Goal: Information Seeking & Learning: Learn about a topic

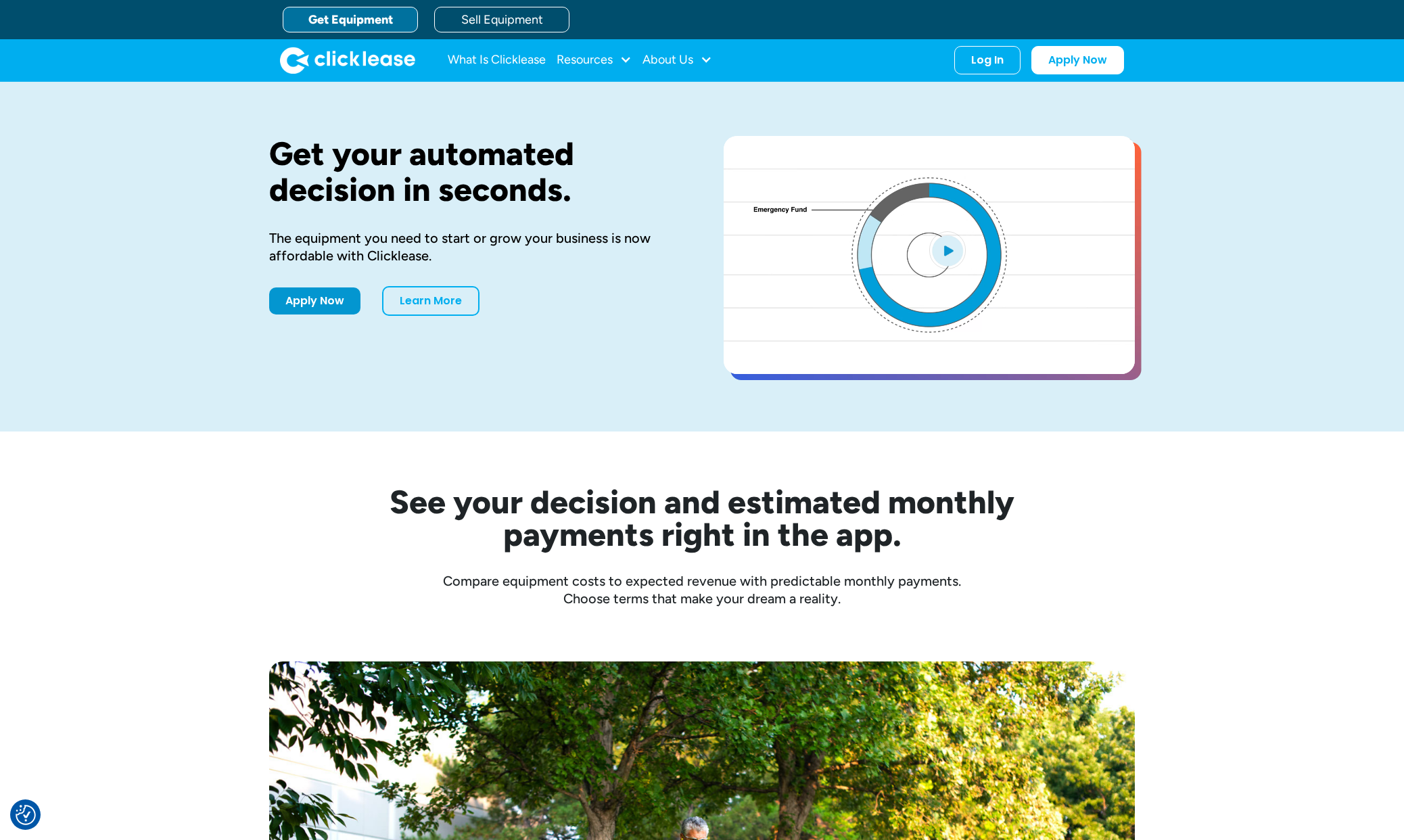
click at [398, 20] on link "Get Equipment" at bounding box center [350, 19] width 136 height 26
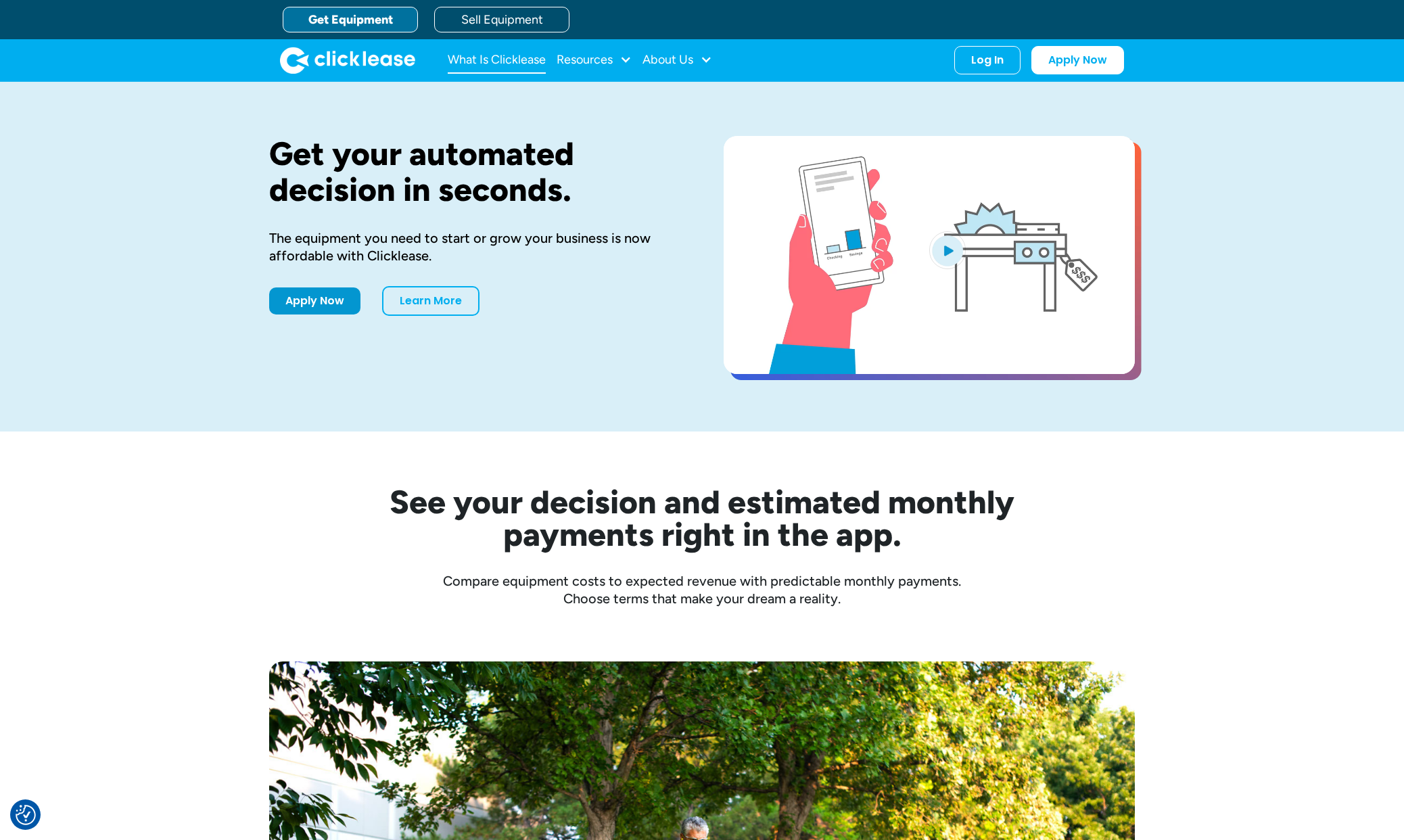
click at [496, 56] on link "What Is Clicklease" at bounding box center [496, 61] width 98 height 27
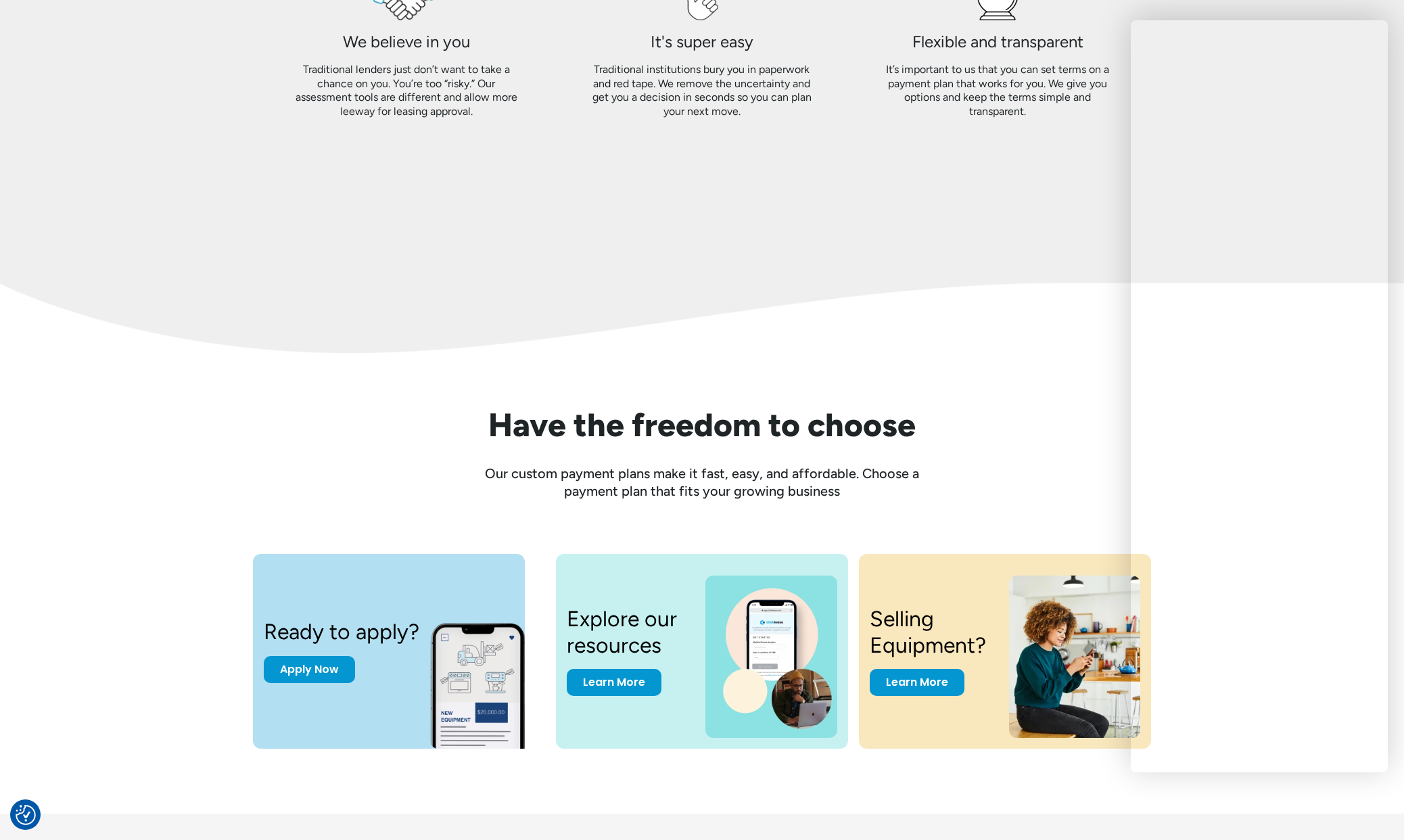
scroll to position [1626, 0]
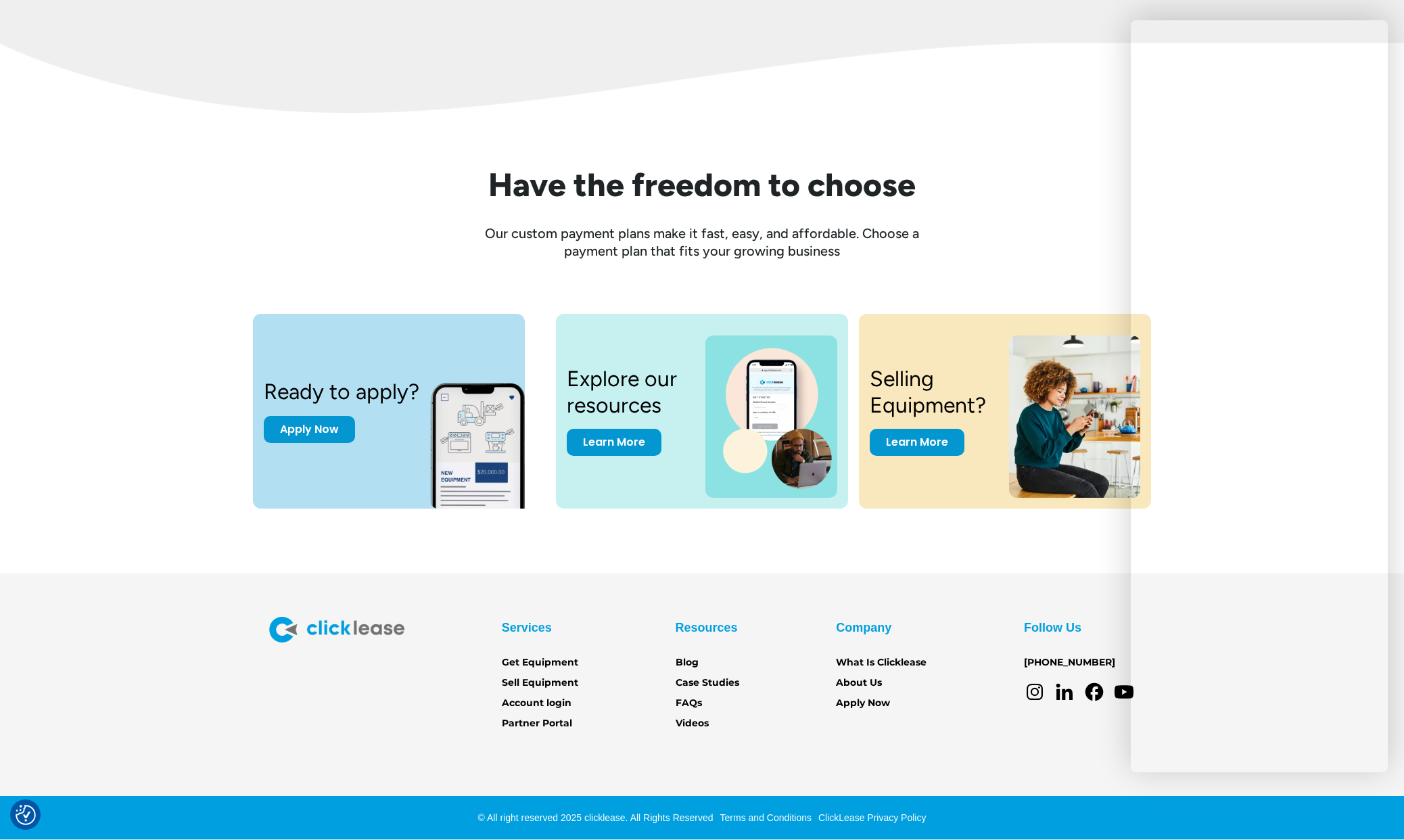
click at [1062, 694] on icon at bounding box center [1065, 695] width 16 height 11
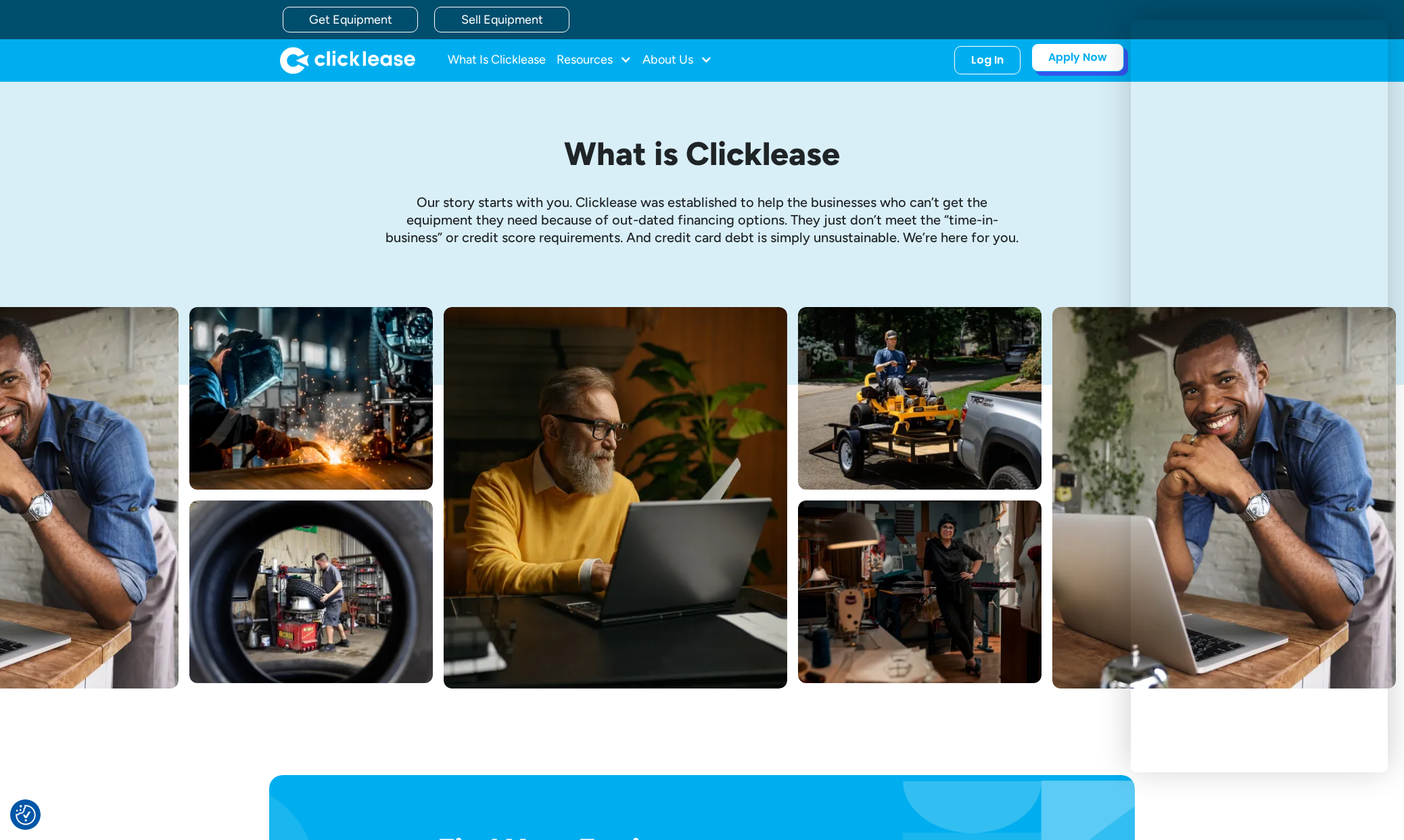
click at [1074, 58] on link "Apply Now" at bounding box center [1078, 57] width 93 height 29
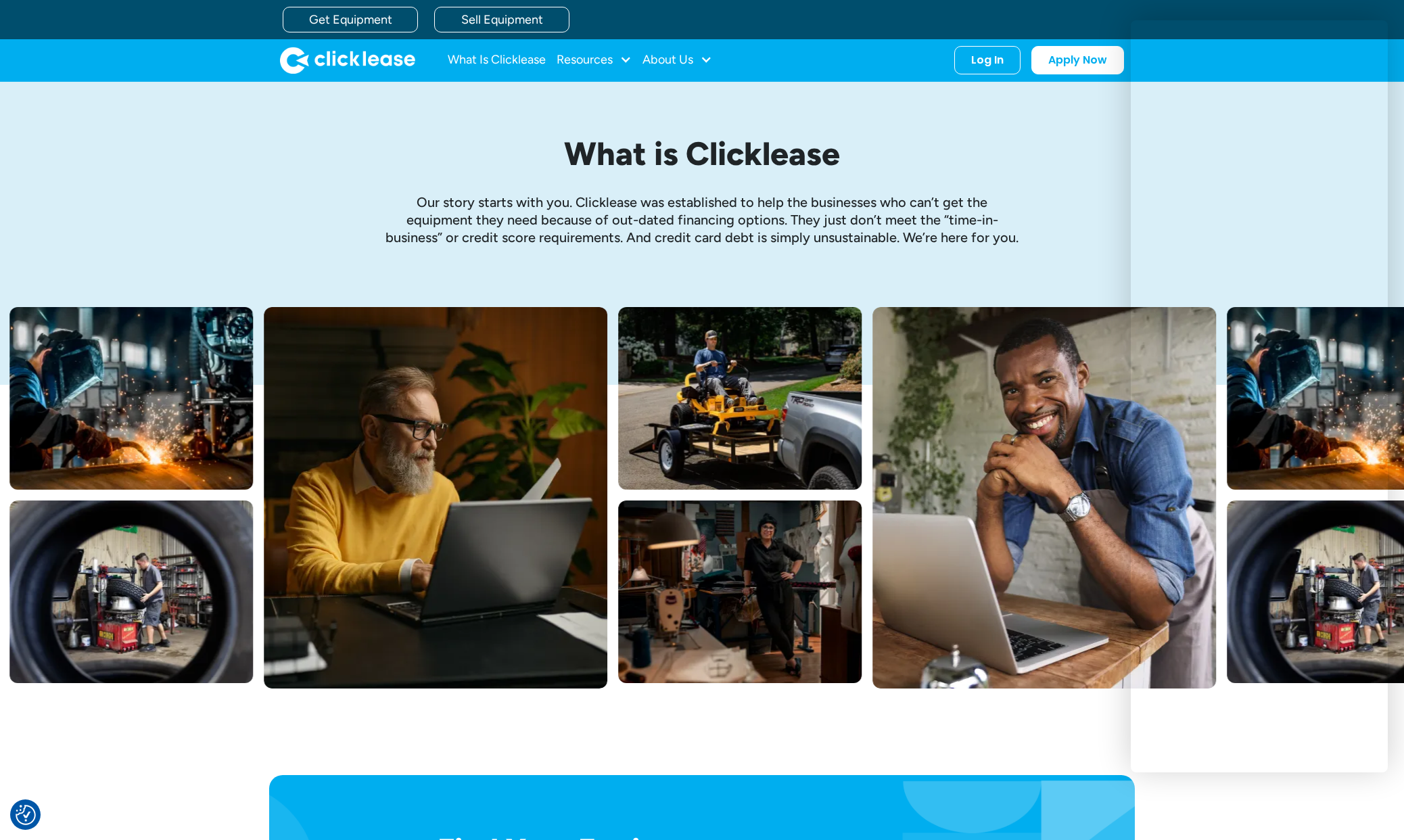
click at [375, 34] on div "Get Equipment Sell Equipment" at bounding box center [715, 19] width 866 height 39
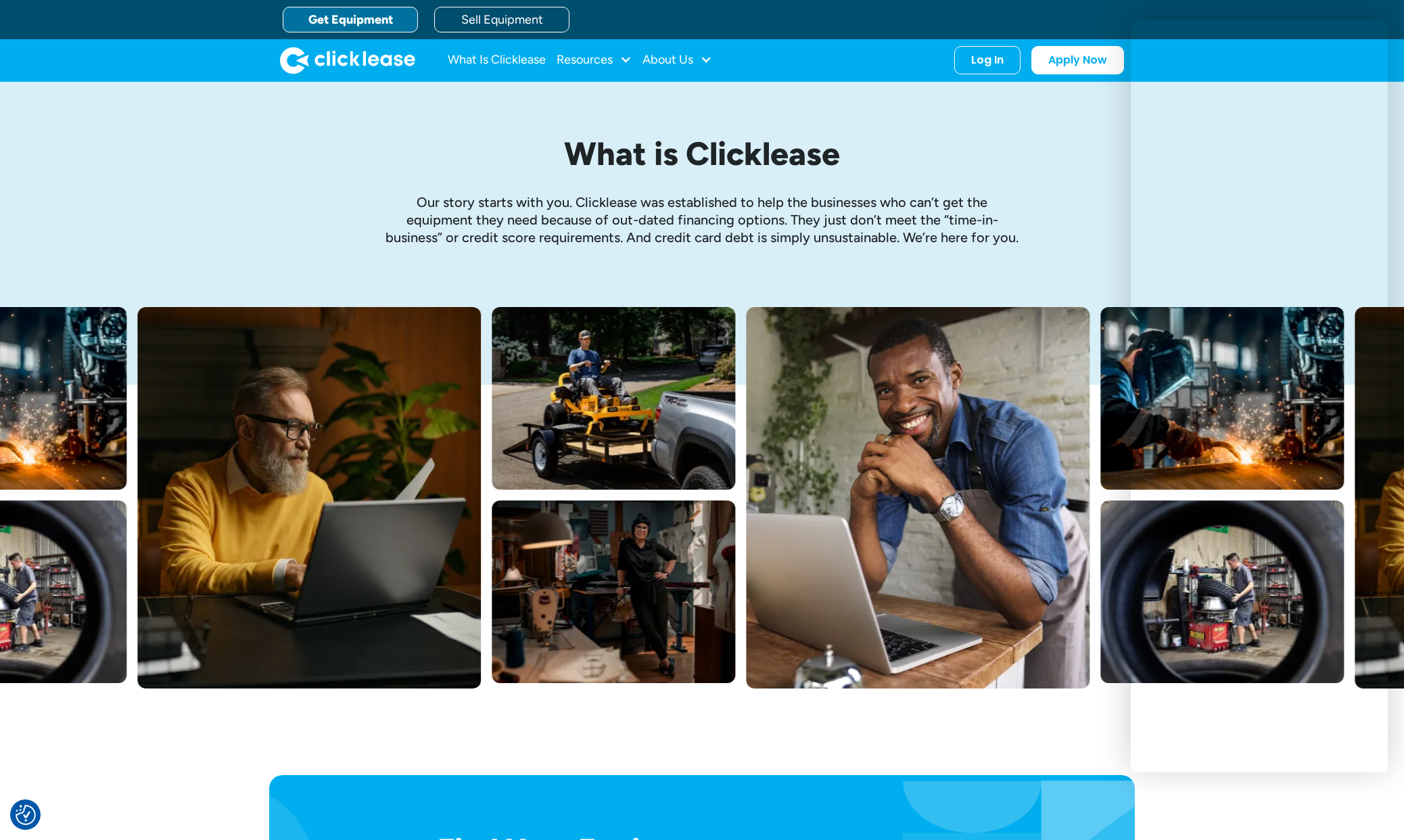
click at [373, 9] on link "Get Equipment" at bounding box center [350, 19] width 136 height 26
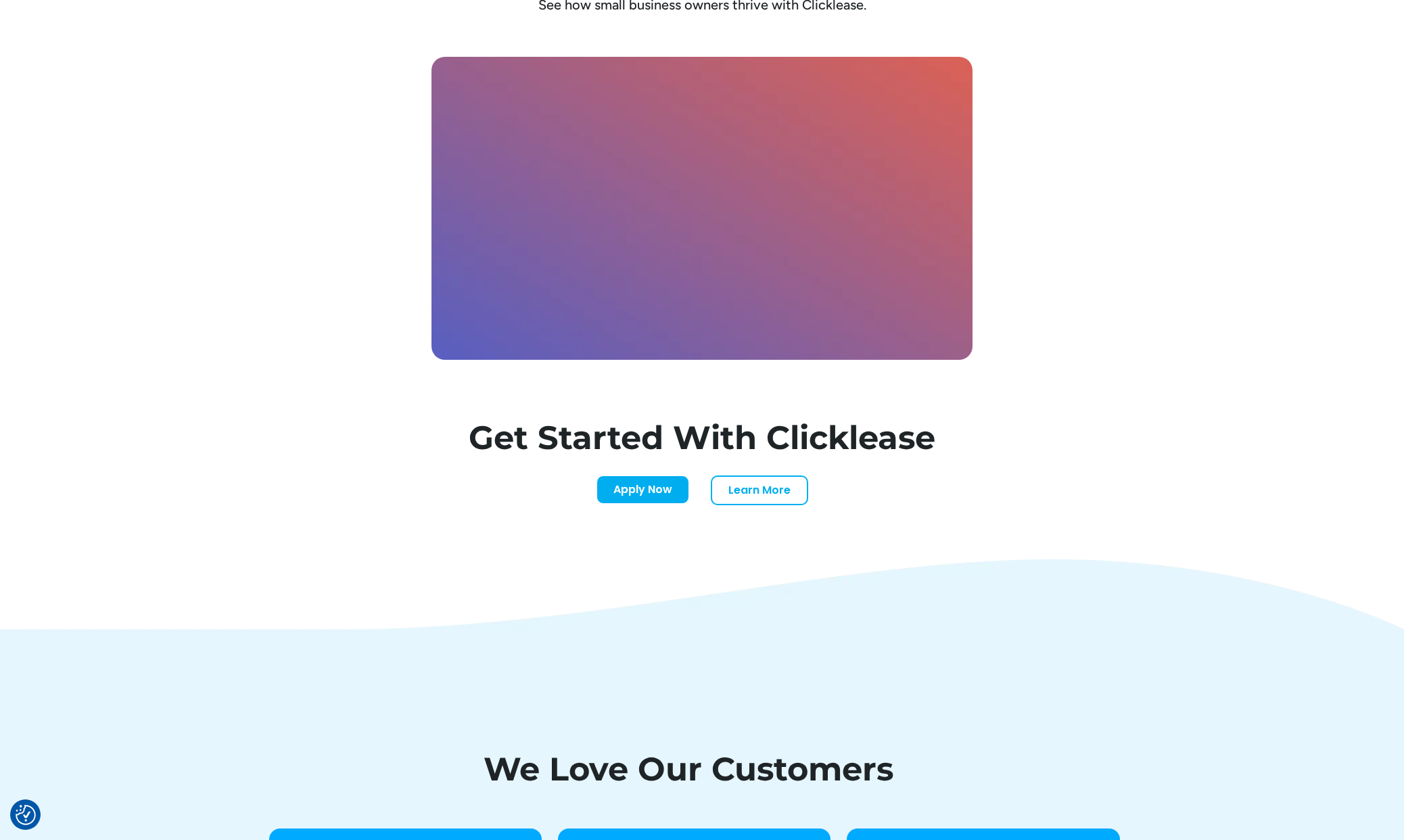
scroll to position [3954, 0]
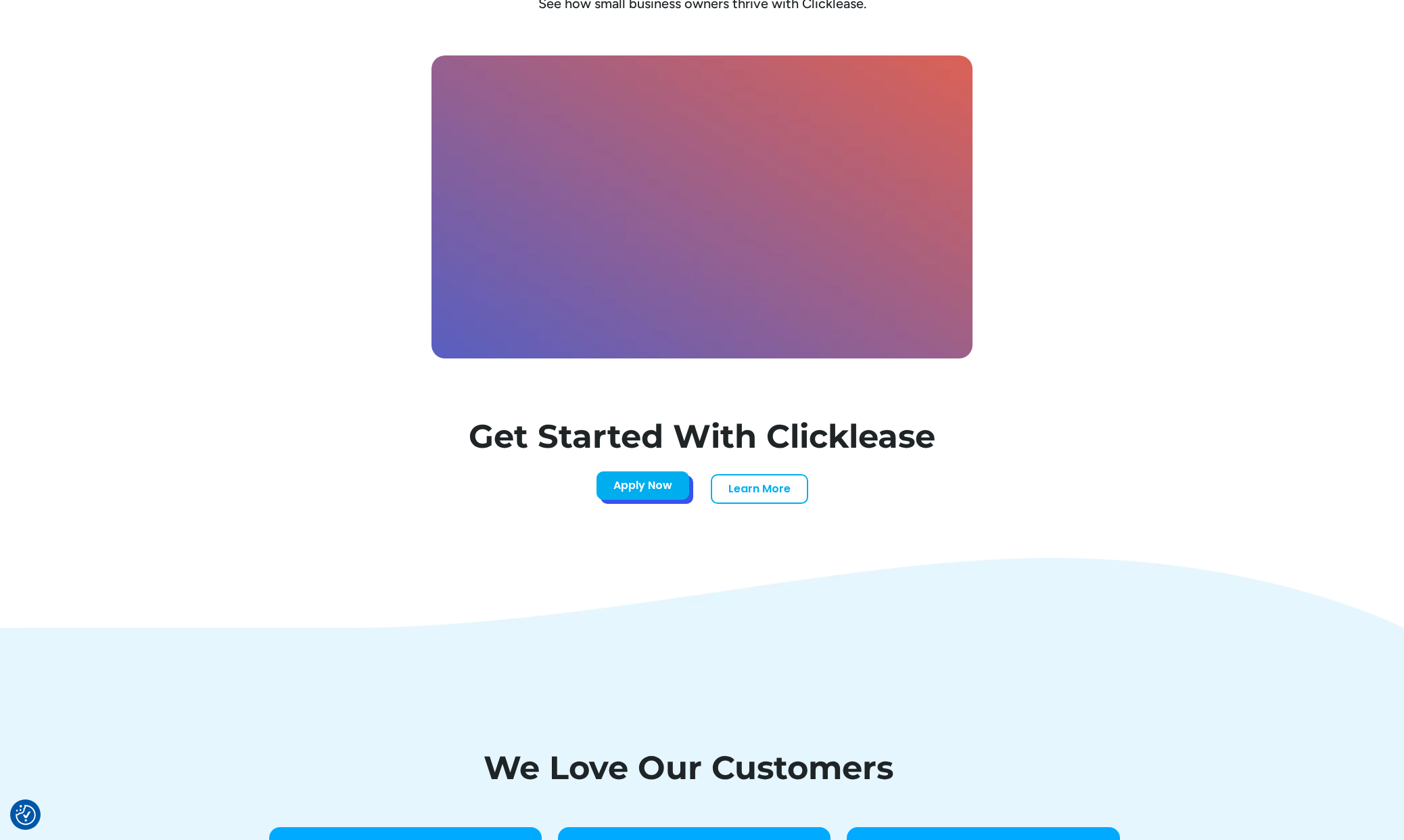
click at [645, 488] on link "Apply Now" at bounding box center [643, 486] width 93 height 29
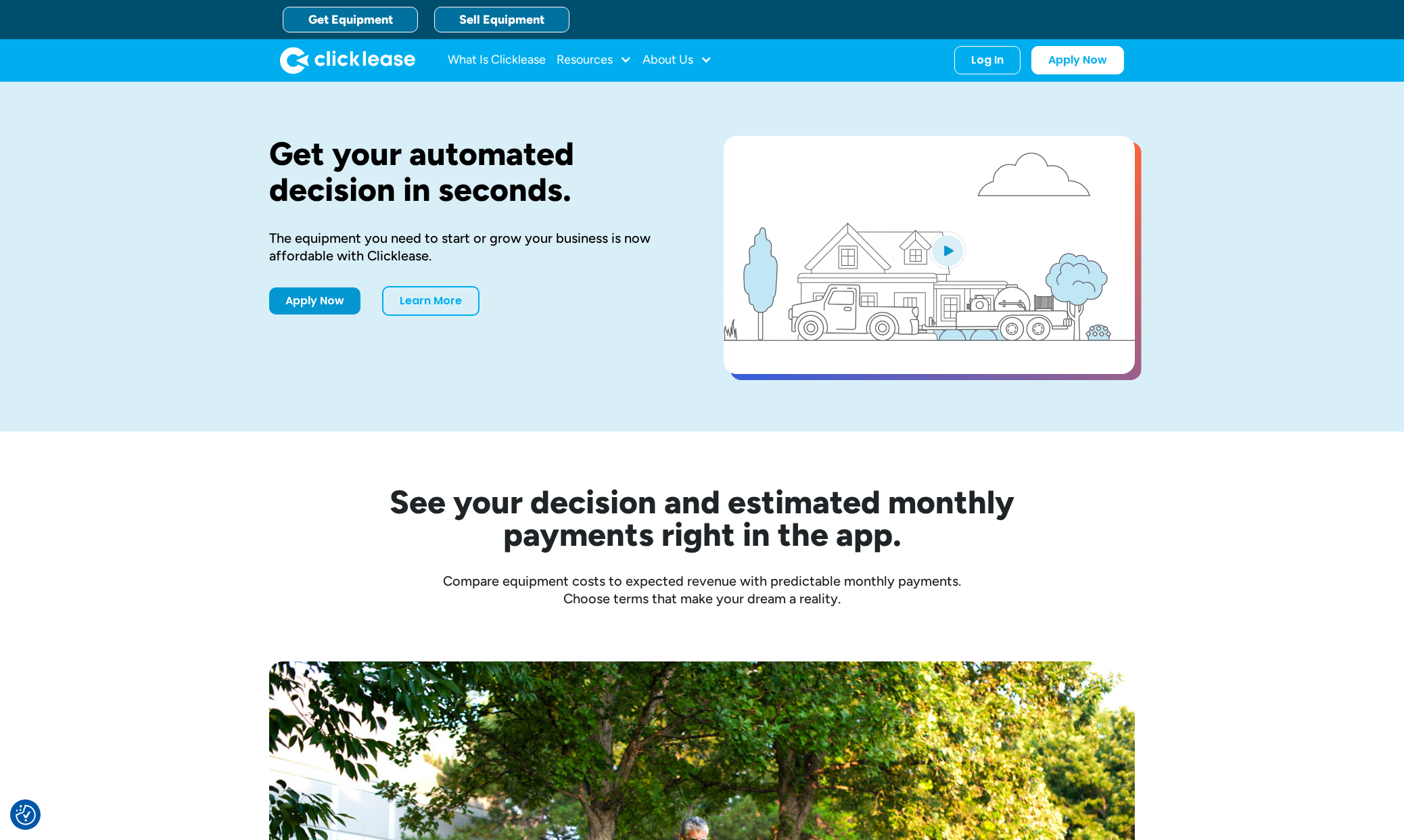
click at [518, 22] on link "Sell Equipment" at bounding box center [502, 19] width 136 height 26
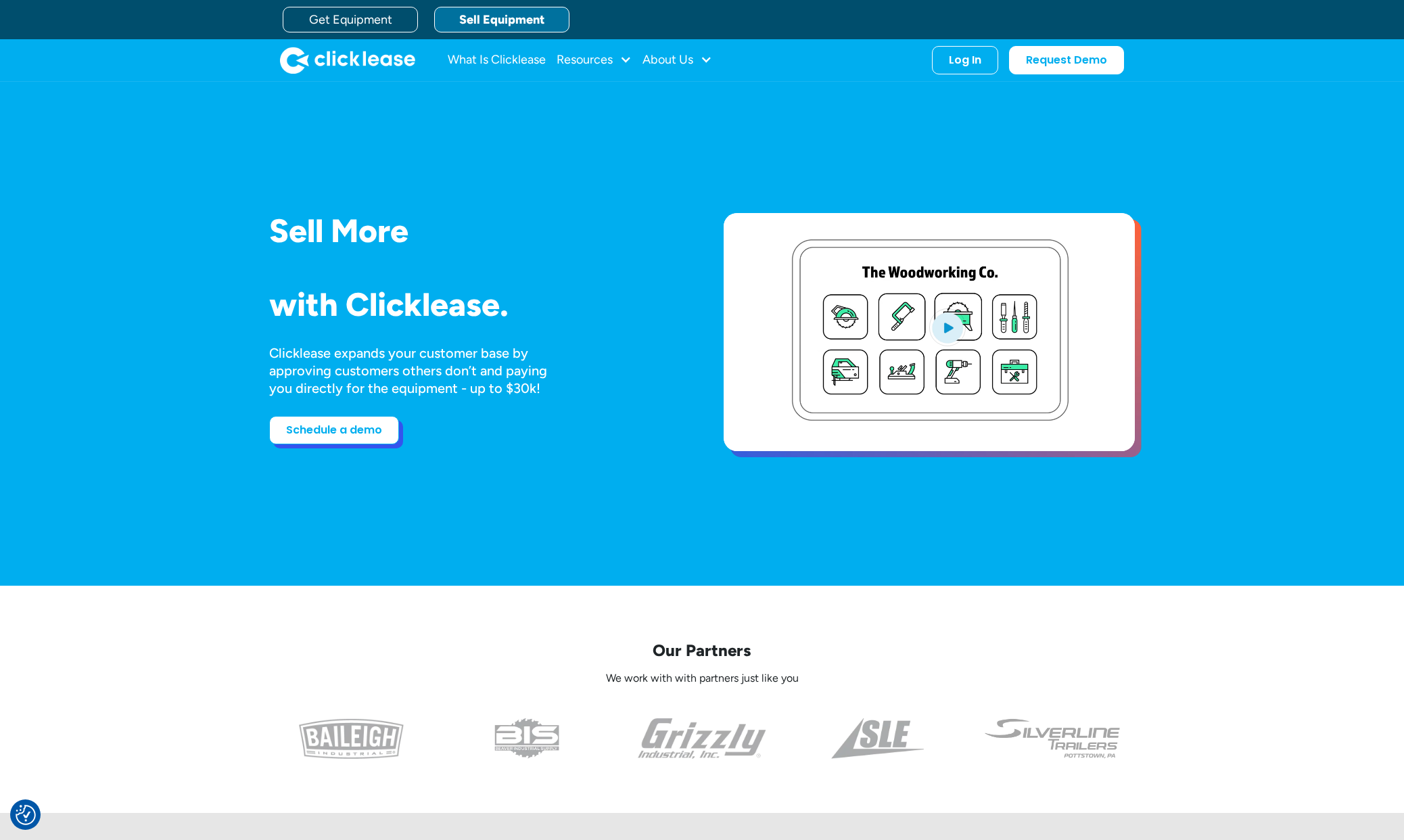
click at [345, 436] on link "Schedule a demo" at bounding box center [333, 430] width 130 height 29
click at [1085, 56] on link "Request Demo" at bounding box center [1067, 57] width 115 height 29
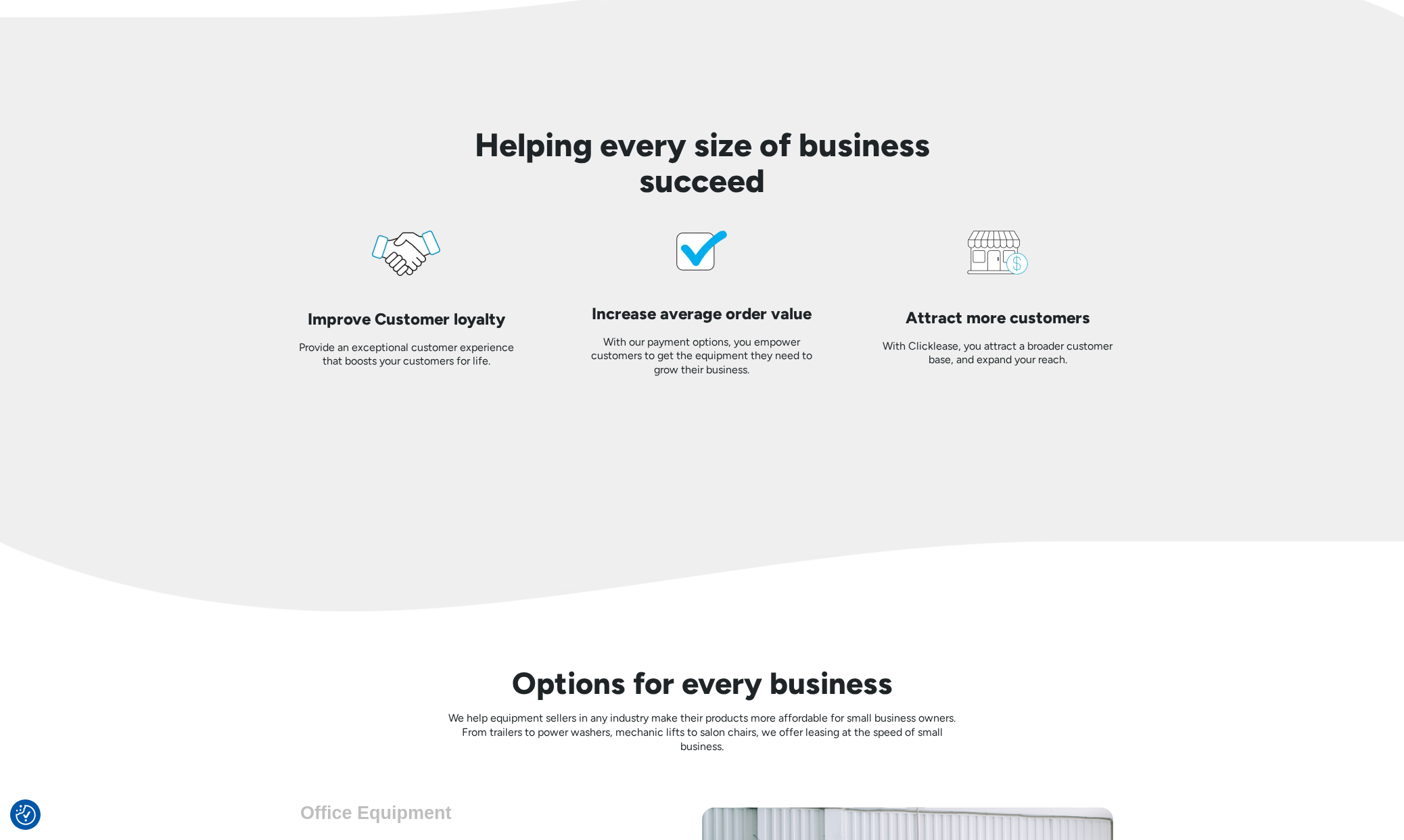
click at [887, 231] on div "Attract more customers With Clicklease, you attract a broader customer base, an…" at bounding box center [997, 304] width 274 height 147
